Goal: Task Accomplishment & Management: Complete application form

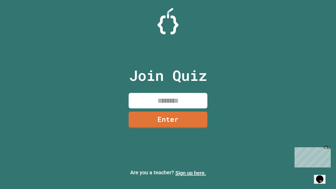
click at [191, 173] on link "Sign up here." at bounding box center [190, 173] width 31 height 6
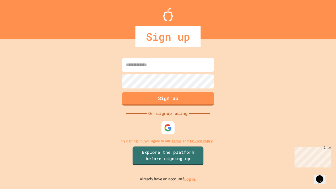
click at [191, 179] on link "Log in." at bounding box center [190, 179] width 12 height 6
